Goal: Task Accomplishment & Management: Use online tool/utility

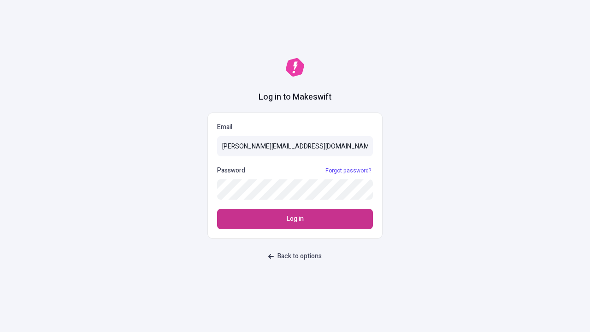
click at [295, 219] on span "Log in" at bounding box center [295, 219] width 17 height 10
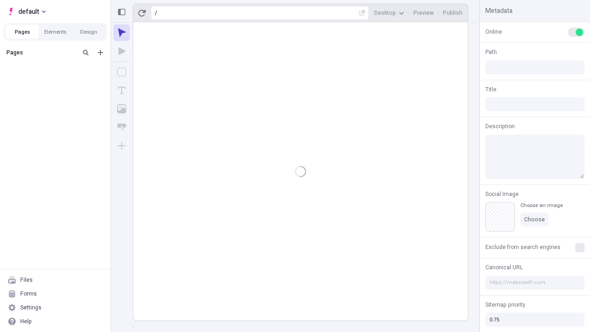
type input "/deep-link-acidus"
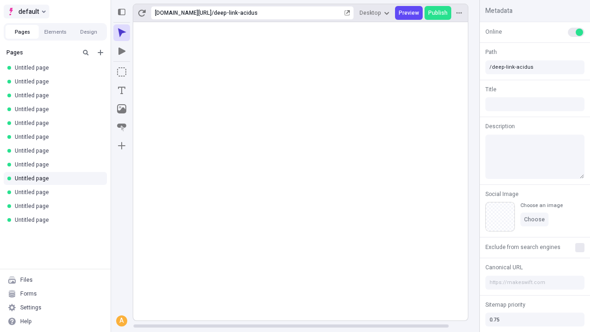
click at [26, 12] on span "default" at bounding box center [28, 11] width 21 height 11
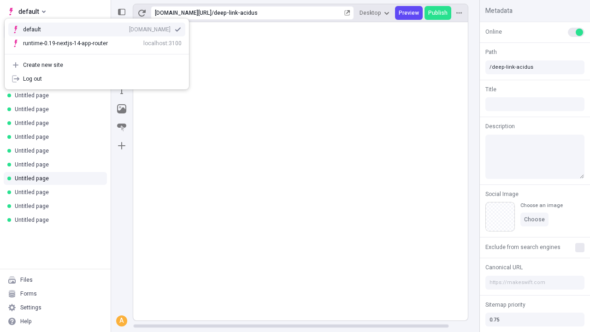
click at [100, 53] on icon "Add new" at bounding box center [101, 53] width 6 height 6
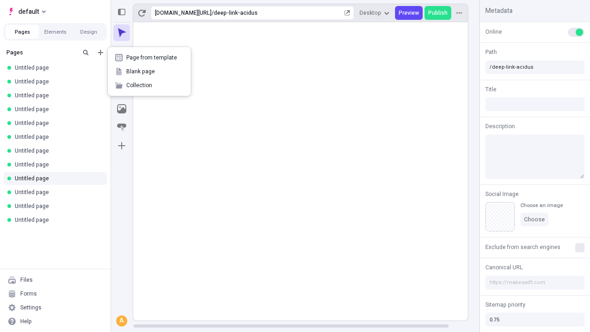
click at [149, 71] on span "Blank page" at bounding box center [154, 71] width 57 height 7
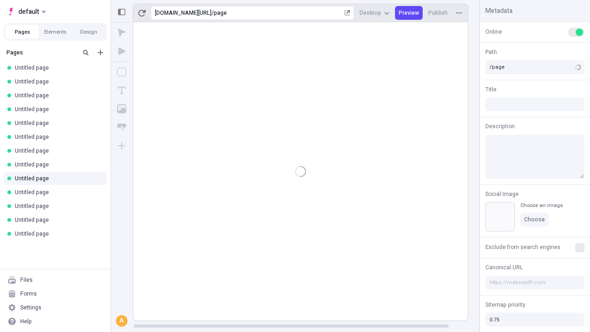
type input "/deep-link-confido"
